Goal: Task Accomplishment & Management: Manage account settings

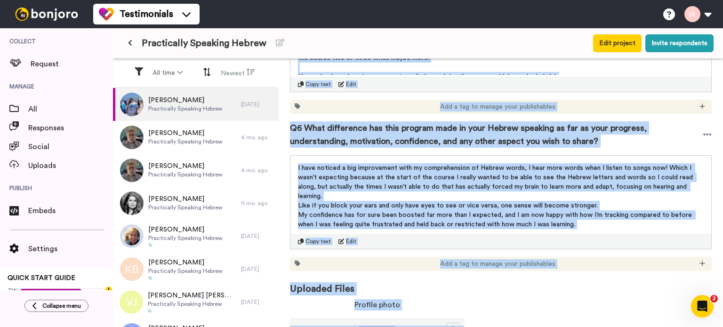
scroll to position [966, 0]
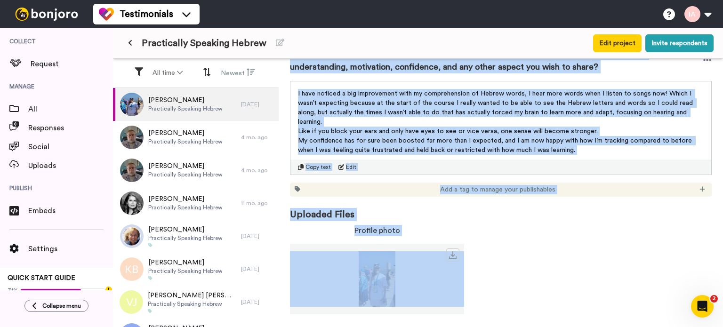
drag, startPoint x: 316, startPoint y: 77, endPoint x: 443, endPoint y: 349, distance: 300.7
click at [443, 327] on html "Testimonials Help docs Settings Collect Request Manage All Responses Social Upl…" at bounding box center [361, 163] width 723 height 327
copy div "Lisa Mead Permission given Project : Practically Speaking Hebrew Responded : 2 …"
click at [410, 70] on span "Q6 What difference has this program made in your Hebrew speaking as far as your…" at bounding box center [496, 60] width 413 height 26
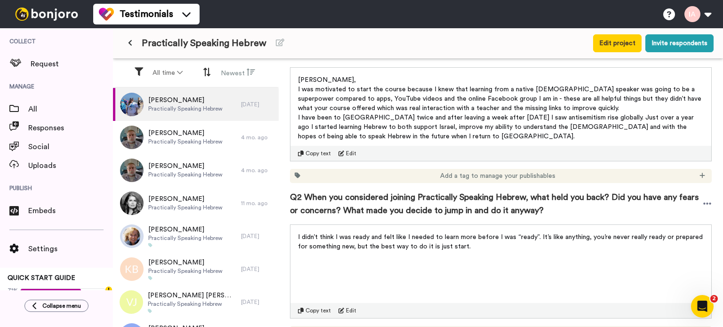
scroll to position [188, 0]
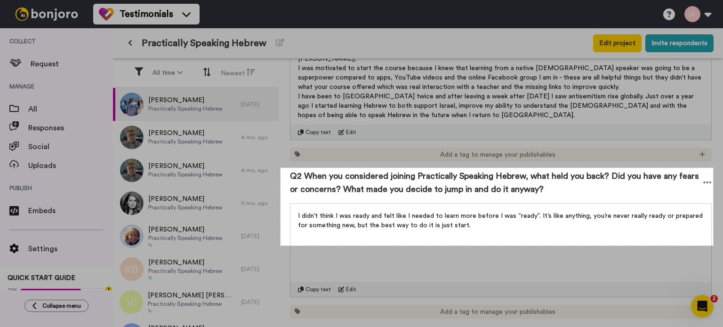
drag, startPoint x: 281, startPoint y: 168, endPoint x: 713, endPoint y: 246, distance: 439.7
click at [713, 246] on div "919 X 165" at bounding box center [361, 163] width 723 height 327
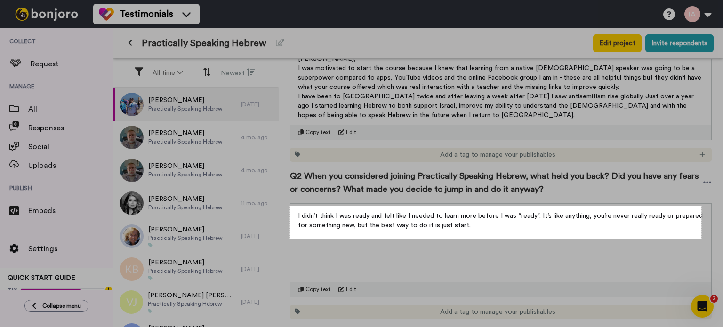
drag, startPoint x: 290, startPoint y: 206, endPoint x: 702, endPoint y: 239, distance: 412.9
click at [702, 239] on div "874 X 70" at bounding box center [361, 163] width 723 height 327
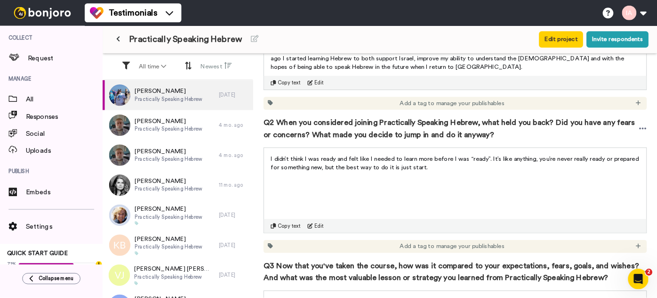
scroll to position [377, 0]
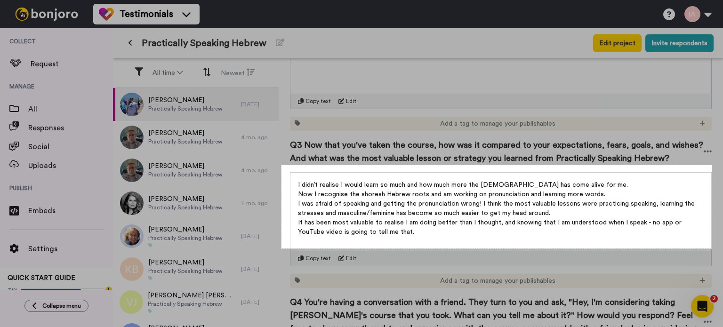
drag, startPoint x: 282, startPoint y: 165, endPoint x: 712, endPoint y: 249, distance: 438.4
click at [712, 249] on div "914 X 177" at bounding box center [361, 163] width 723 height 327
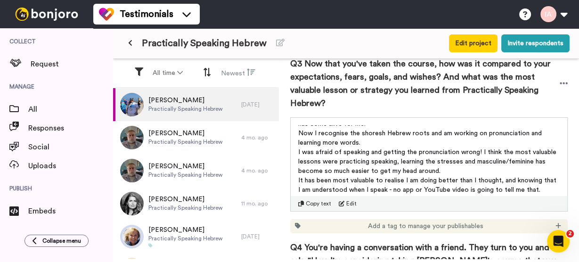
scroll to position [0, 0]
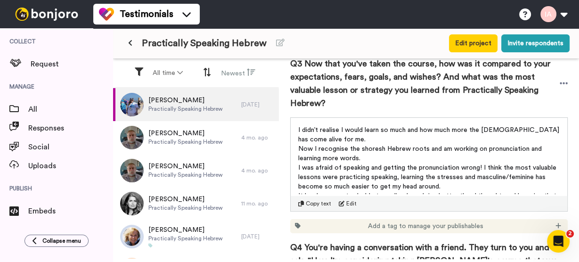
click at [130, 43] on icon at bounding box center [130, 43] width 4 height 7
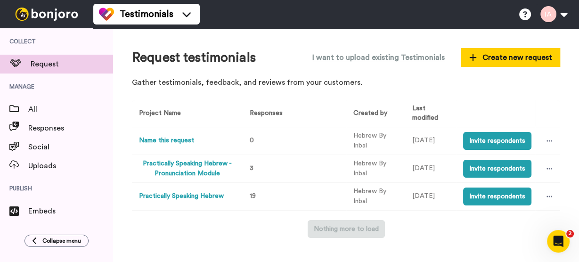
click at [165, 195] on button "Practically Speaking Hebrew" at bounding box center [181, 196] width 85 height 10
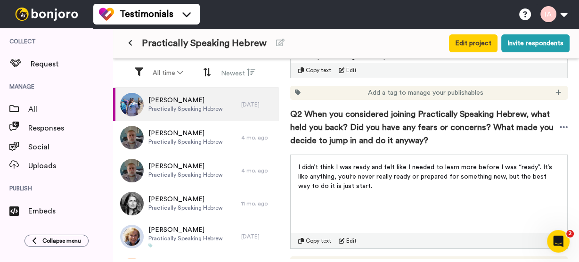
scroll to position [414, 0]
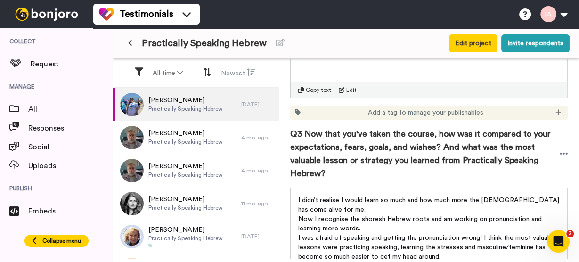
click at [63, 237] on span "Collapse menu" at bounding box center [61, 241] width 39 height 8
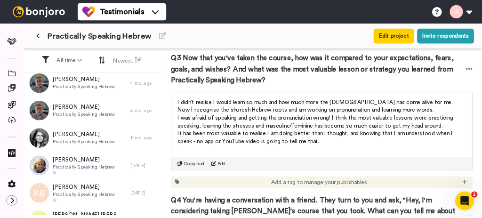
scroll to position [463, 0]
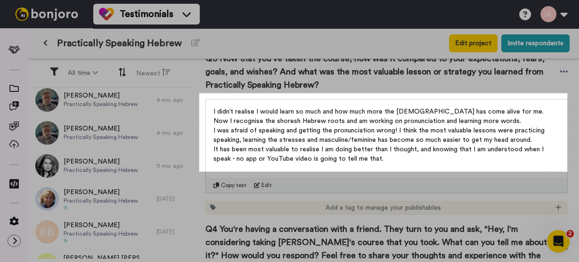
drag, startPoint x: 199, startPoint y: 93, endPoint x: 567, endPoint y: 171, distance: 376.0
click at [567, 171] on div "781 X 166" at bounding box center [289, 131] width 579 height 262
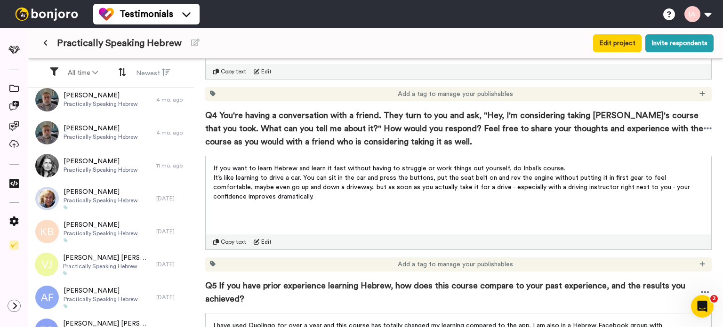
scroll to position [564, 0]
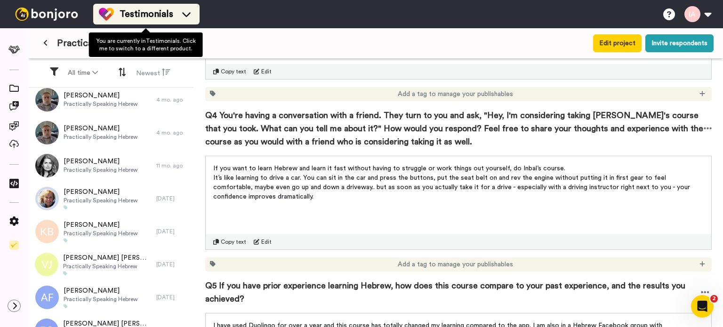
click at [156, 20] on span "Testimonials" at bounding box center [147, 14] width 54 height 13
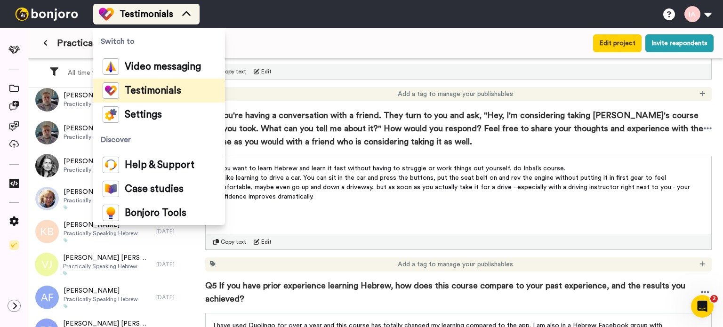
click at [156, 20] on span "Testimonials" at bounding box center [147, 14] width 54 height 13
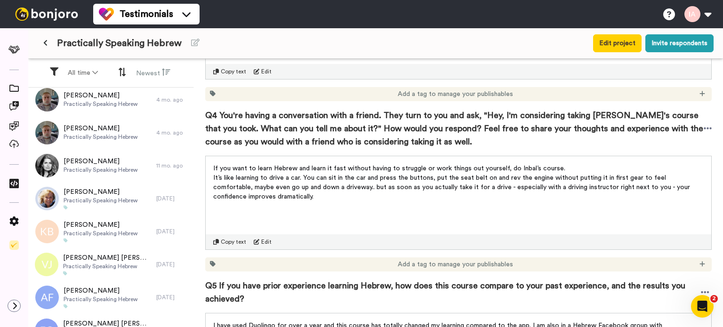
click at [44, 43] on icon at bounding box center [45, 43] width 4 height 7
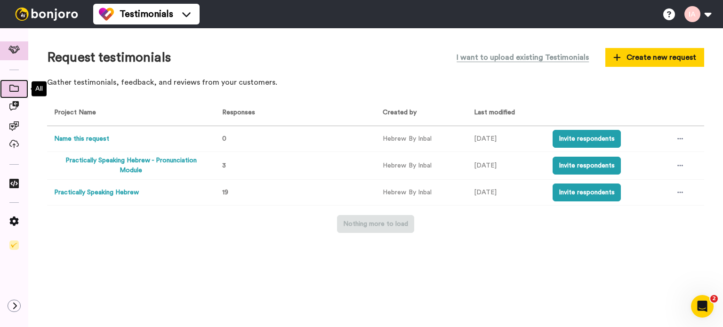
click at [15, 87] on icon at bounding box center [13, 88] width 9 height 7
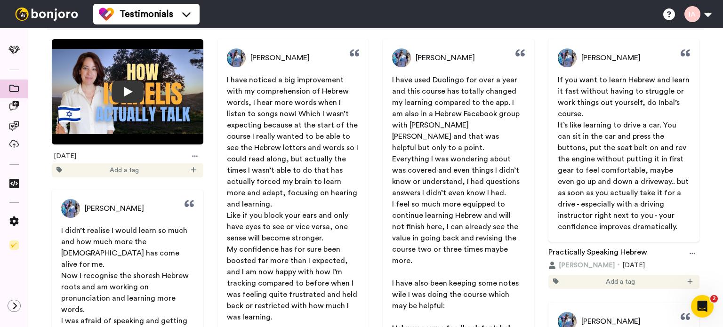
scroll to position [47, 0]
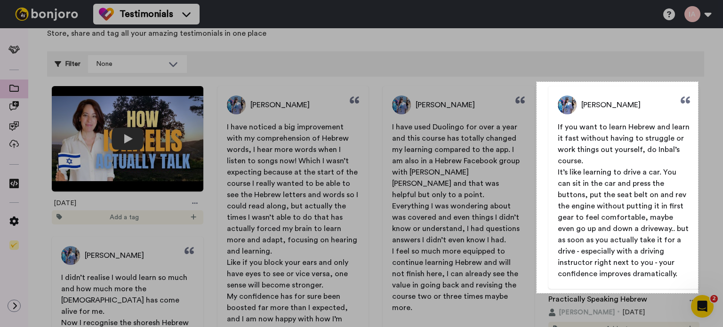
drag, startPoint x: 537, startPoint y: 82, endPoint x: 698, endPoint y: 293, distance: 266.1
click at [698, 293] on div "343 X 449" at bounding box center [361, 163] width 723 height 327
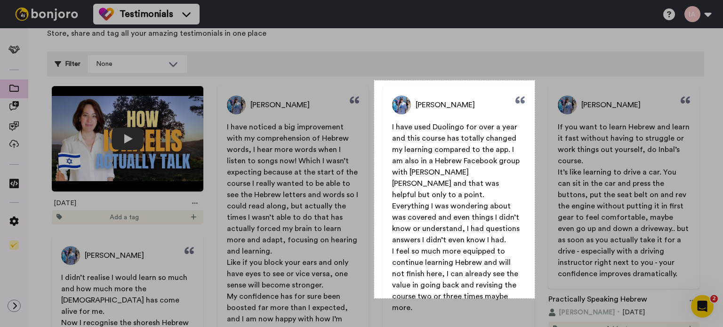
drag, startPoint x: 374, startPoint y: 81, endPoint x: 535, endPoint y: 299, distance: 270.5
click at [535, 299] on div "341 X 463" at bounding box center [361, 163] width 723 height 327
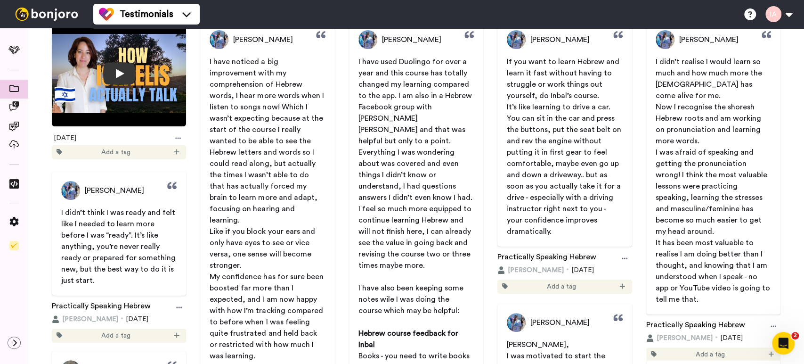
scroll to position [94, 0]
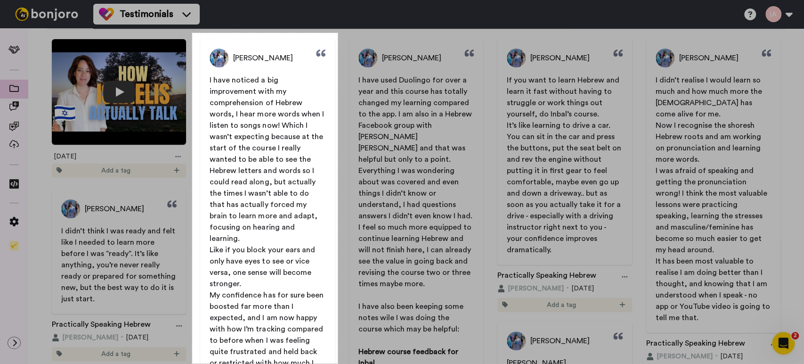
drag, startPoint x: 193, startPoint y: 33, endPoint x: 339, endPoint y: 365, distance: 362.3
click at [339, 327] on html "Testimonials Help docs Settings All testimonials Upload new testimonial Create …" at bounding box center [402, 182] width 804 height 364
click at [337, 327] on div at bounding box center [498, 362] width 612 height 1
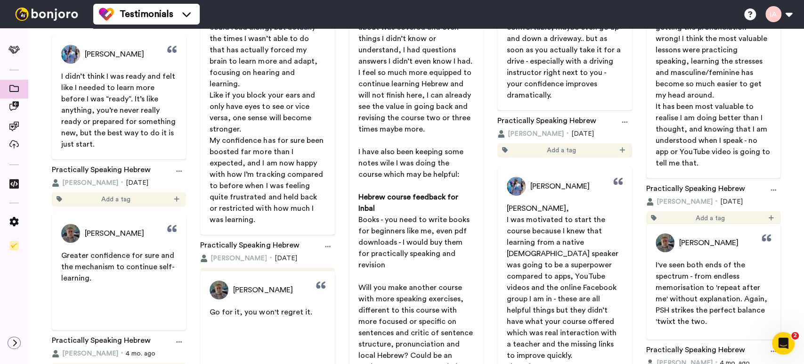
scroll to position [11, 0]
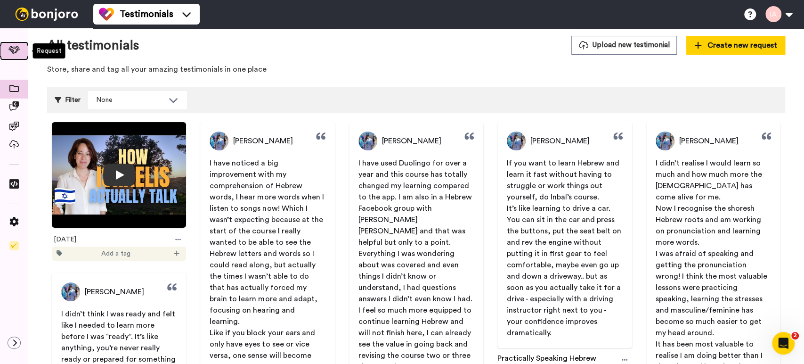
click at [13, 52] on icon at bounding box center [14, 50] width 12 height 8
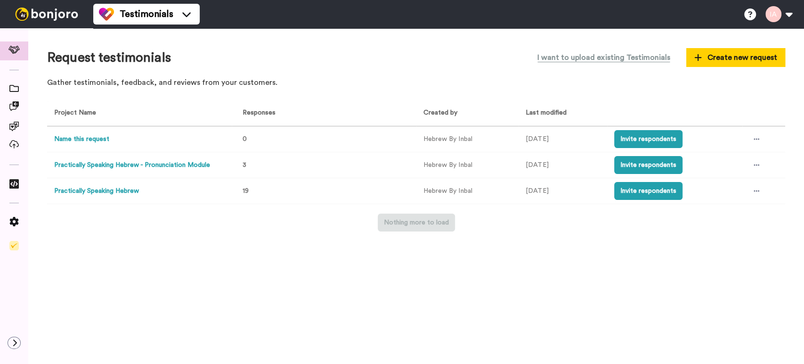
click at [93, 194] on button "Practically Speaking Hebrew" at bounding box center [96, 191] width 85 height 10
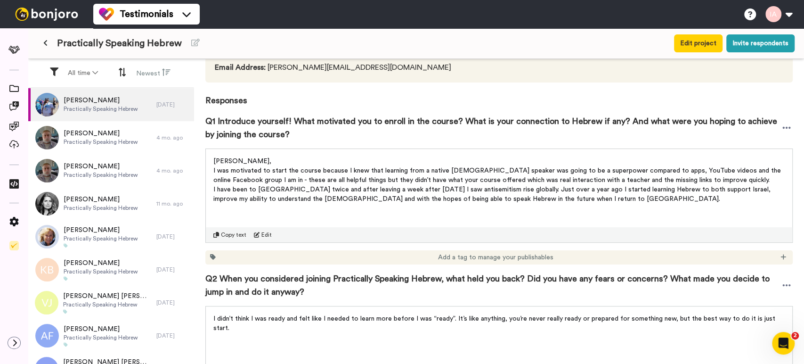
scroll to position [157, 0]
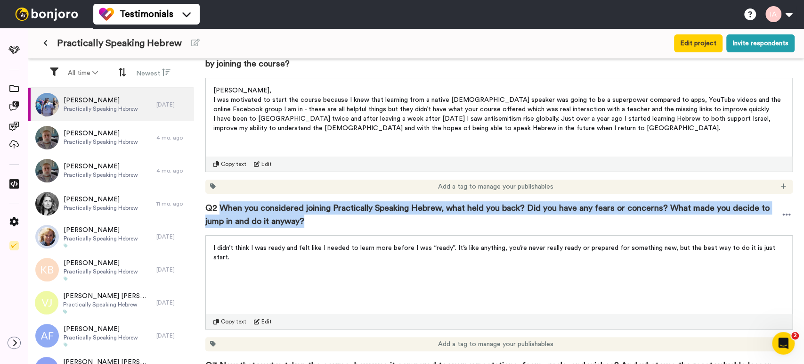
drag, startPoint x: 318, startPoint y: 221, endPoint x: 222, endPoint y: 210, distance: 96.7
click at [222, 210] on span "Q2 When you considered joining Practically Speaking Hebrew, what held you back?…" at bounding box center [492, 214] width 575 height 26
copy span "When you considered joining Practically Speaking Hebrew, what held you back? Di…"
